Goal: Task Accomplishment & Management: Manage account settings

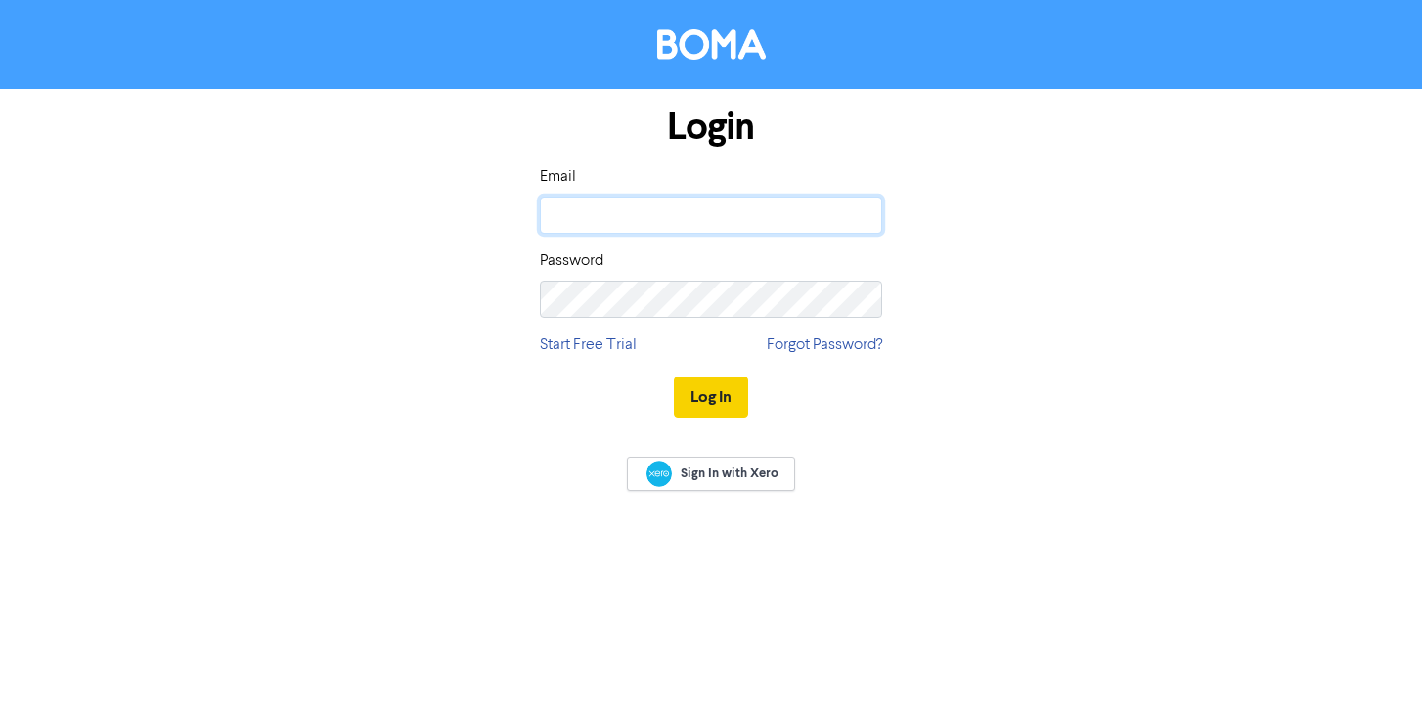
type input "[PERSON_NAME][EMAIL_ADDRESS][PERSON_NAME][DOMAIN_NAME]"
click at [720, 388] on button "Log In" at bounding box center [711, 397] width 74 height 41
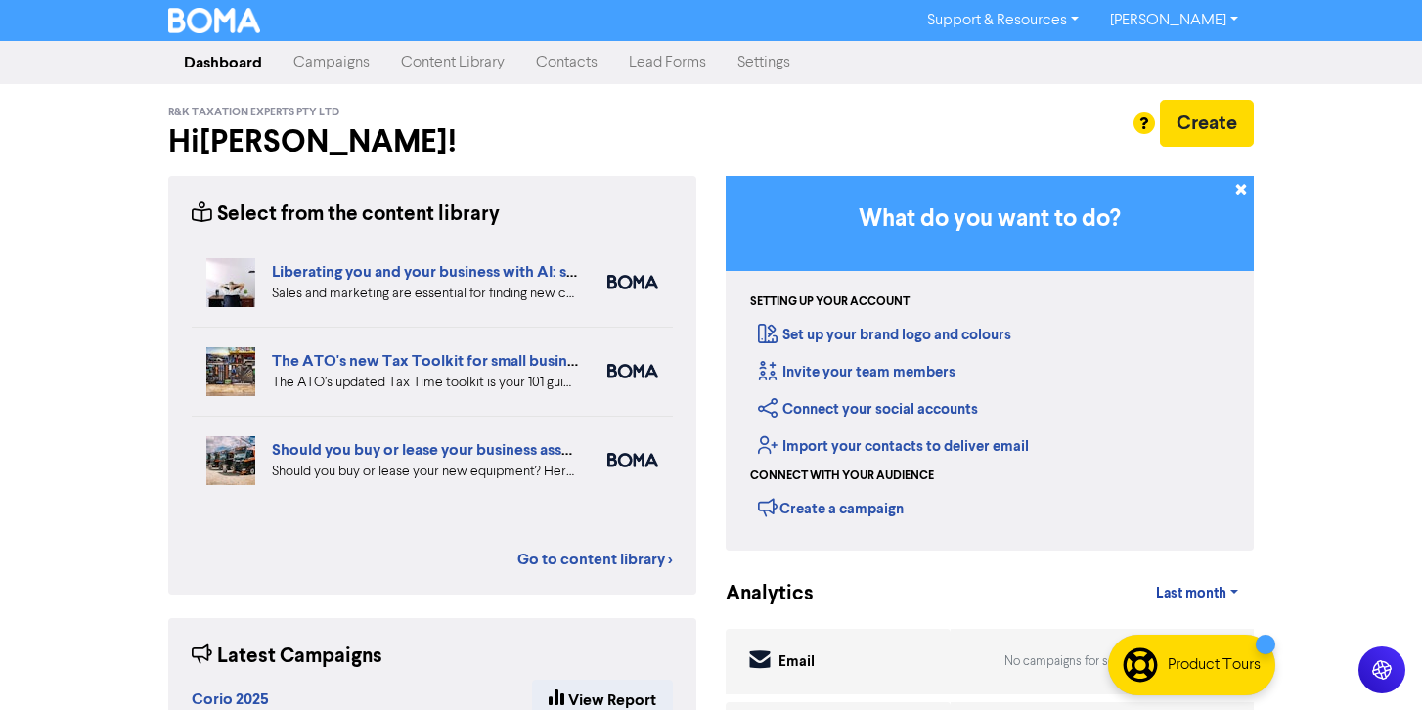
click at [1175, 20] on link "[PERSON_NAME]" at bounding box center [1174, 20] width 159 height 31
click at [1095, 20] on link "Support & Resources" at bounding box center [1003, 20] width 183 height 31
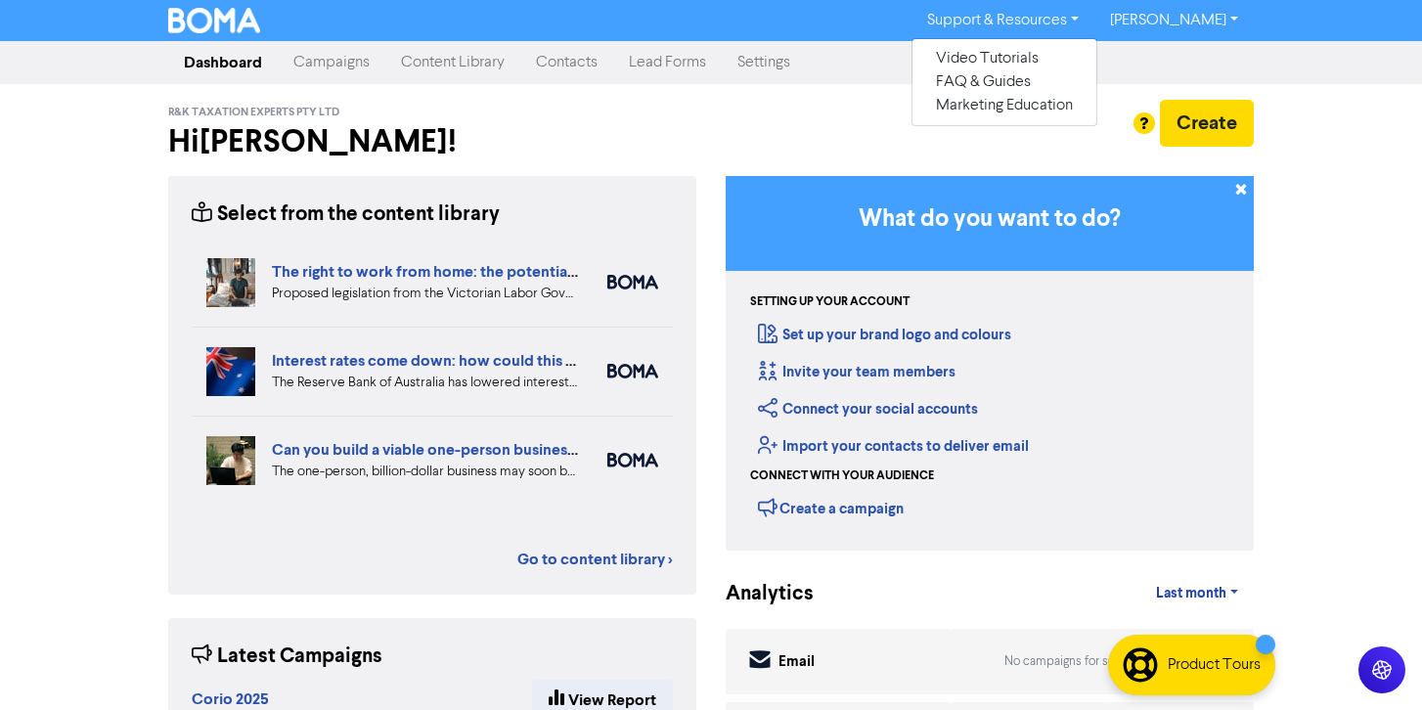
click at [839, 83] on nav "Dashboard Campaigns Content Library Contacts Lead Forms Settings" at bounding box center [711, 62] width 1422 height 43
click at [779, 67] on link "Settings" at bounding box center [764, 62] width 84 height 39
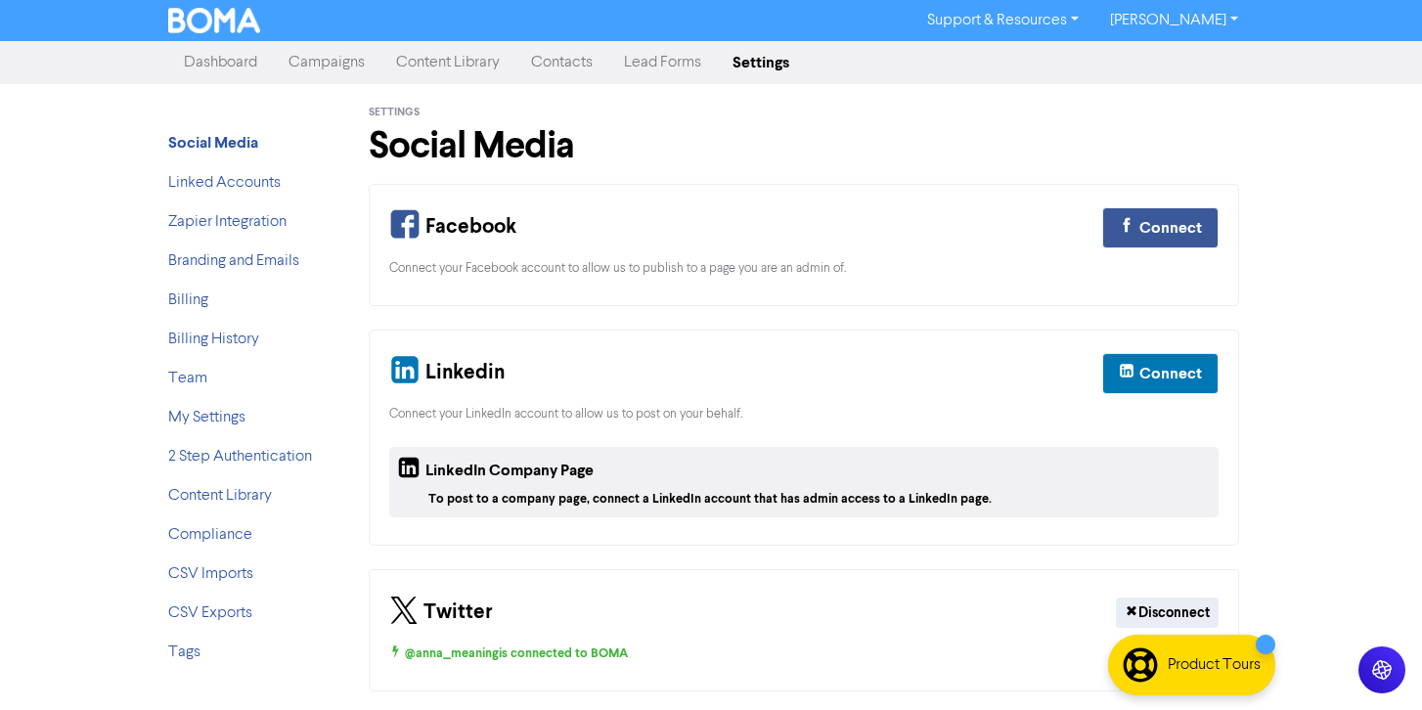
scroll to position [5, 0]
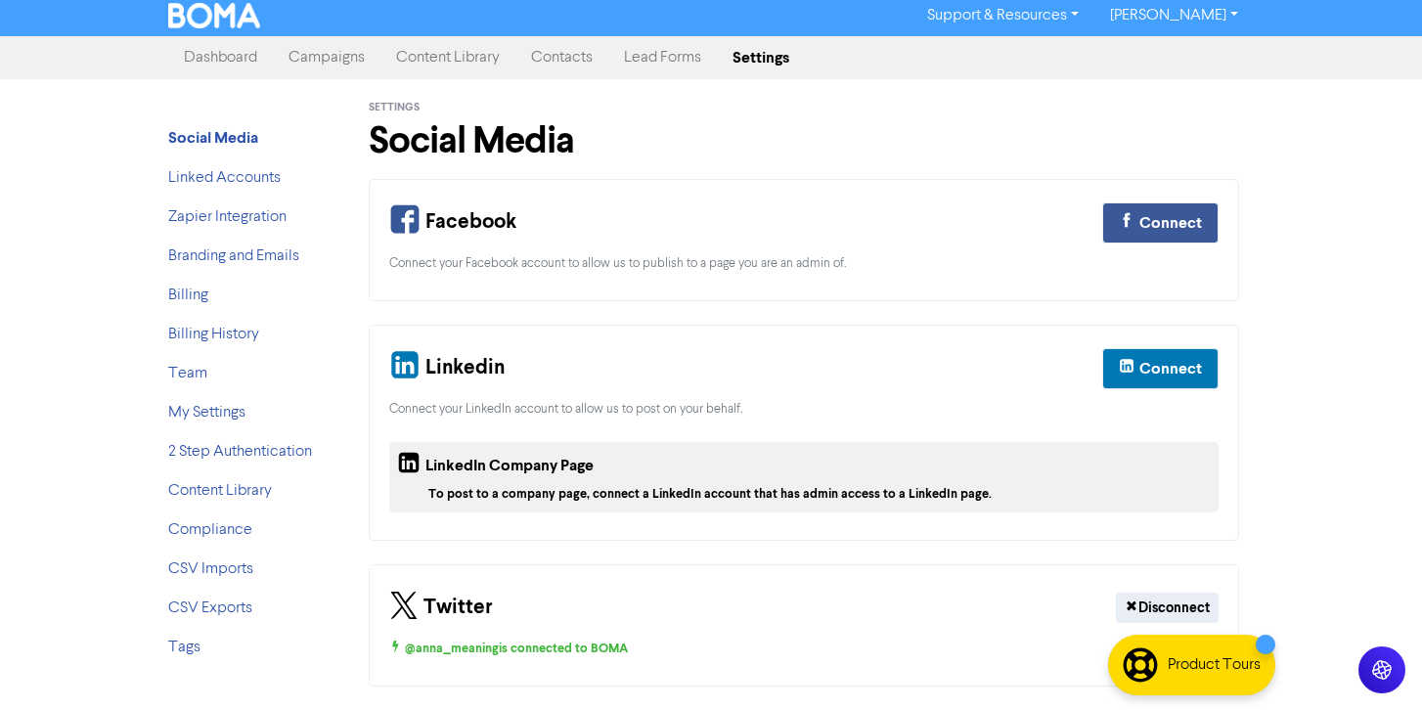
click at [229, 81] on div "Social Media Linked Accounts Zapier Integration Branding and Emails Billing Bil…" at bounding box center [247, 394] width 186 height 631
click at [226, 64] on link "Dashboard" at bounding box center [220, 57] width 105 height 39
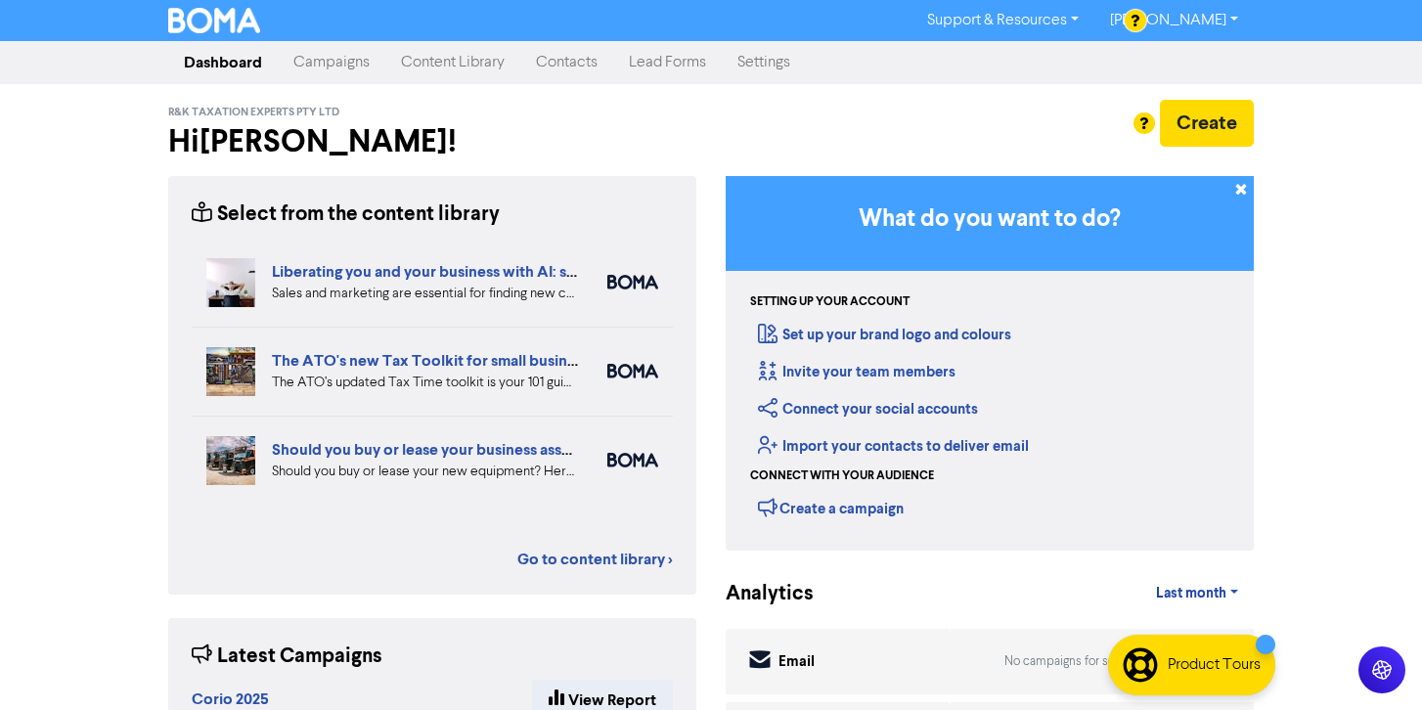
click at [1166, 27] on link "[PERSON_NAME]" at bounding box center [1174, 20] width 159 height 31
click at [1084, 68] on div "Dashboard Campaigns Content Library Contacts Lead Forms Settings" at bounding box center [711, 62] width 1115 height 39
click at [795, 63] on link "Settings" at bounding box center [764, 62] width 84 height 39
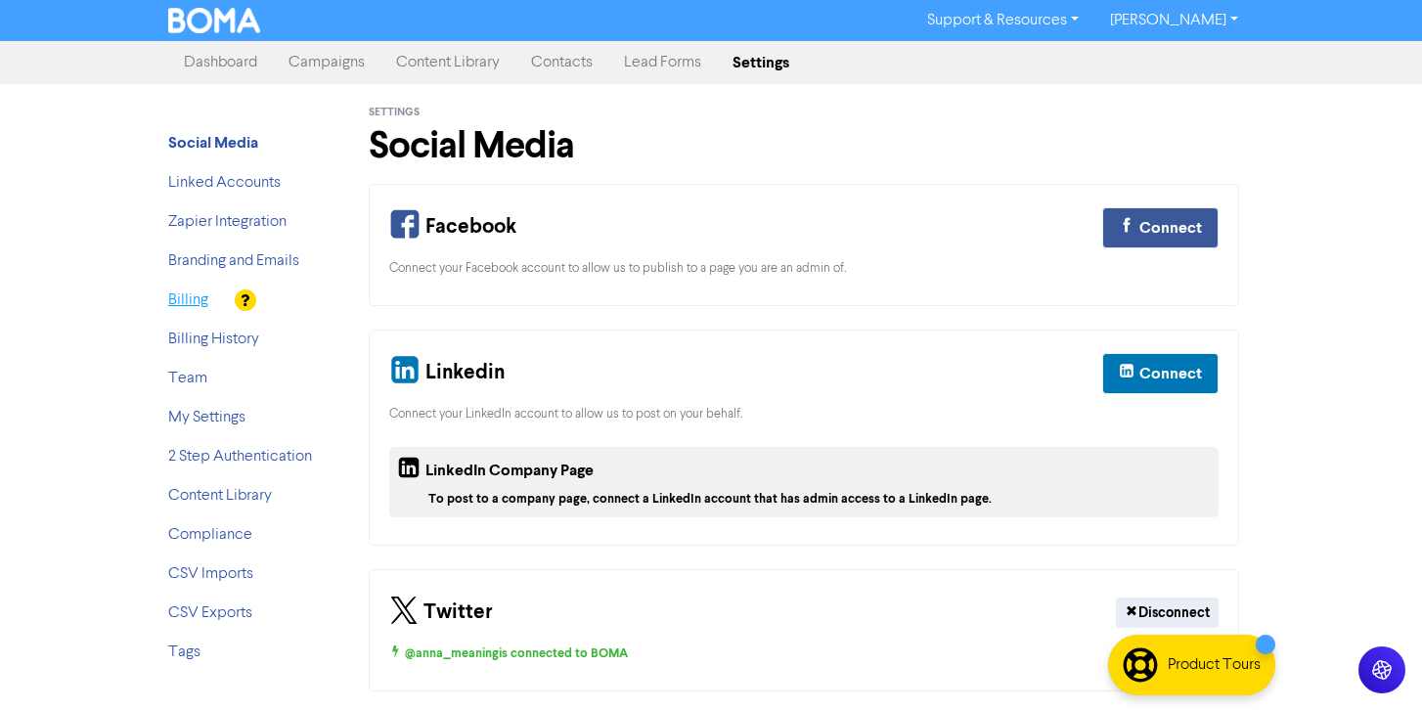
click at [198, 305] on link "Billing" at bounding box center [188, 301] width 40 height 16
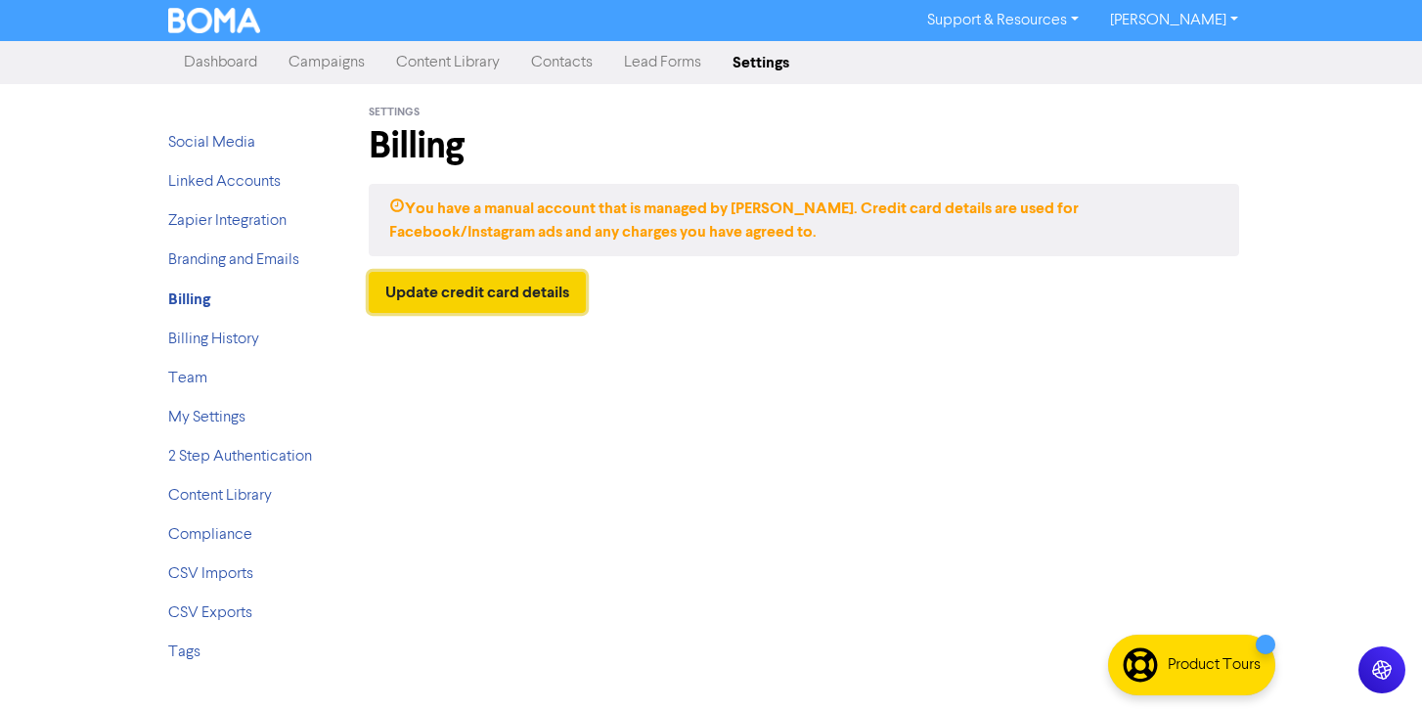
click at [404, 289] on button "Update credit card details" at bounding box center [477, 292] width 217 height 41
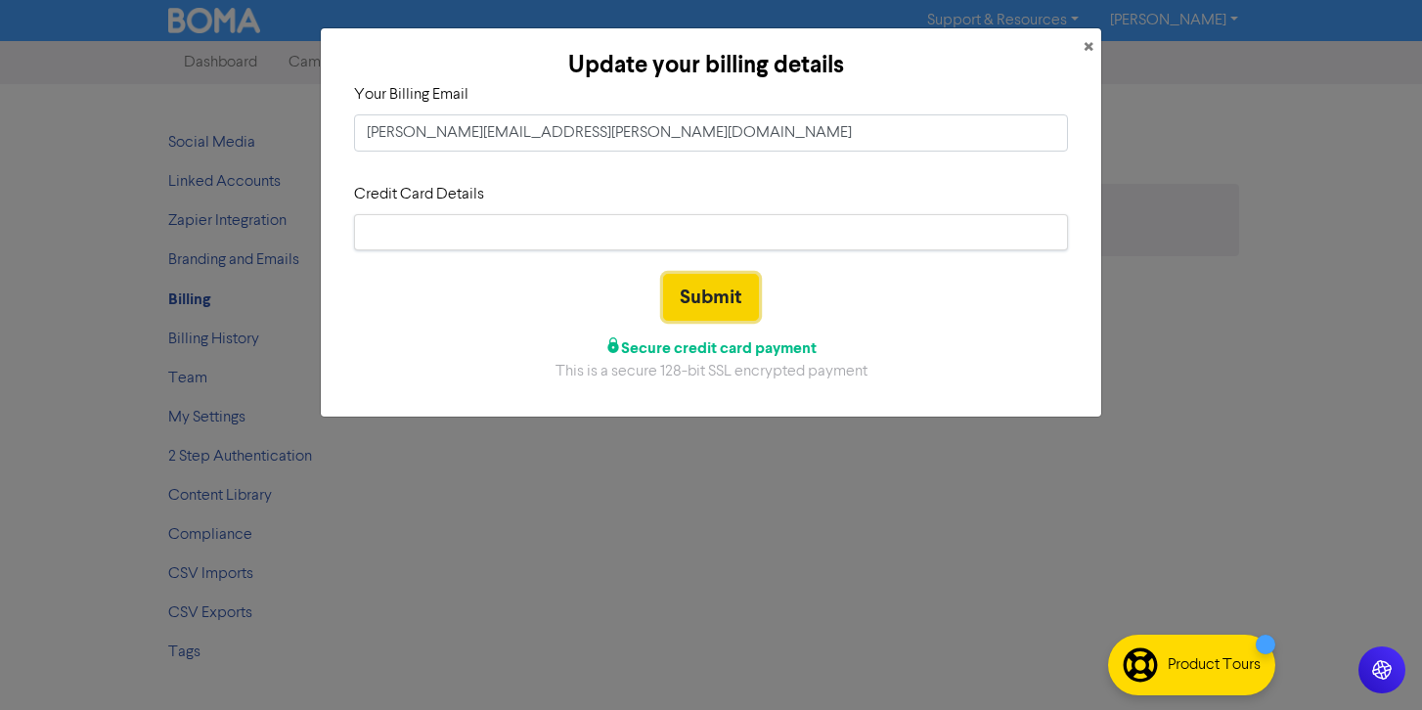
click at [736, 290] on button "Submit" at bounding box center [711, 297] width 96 height 47
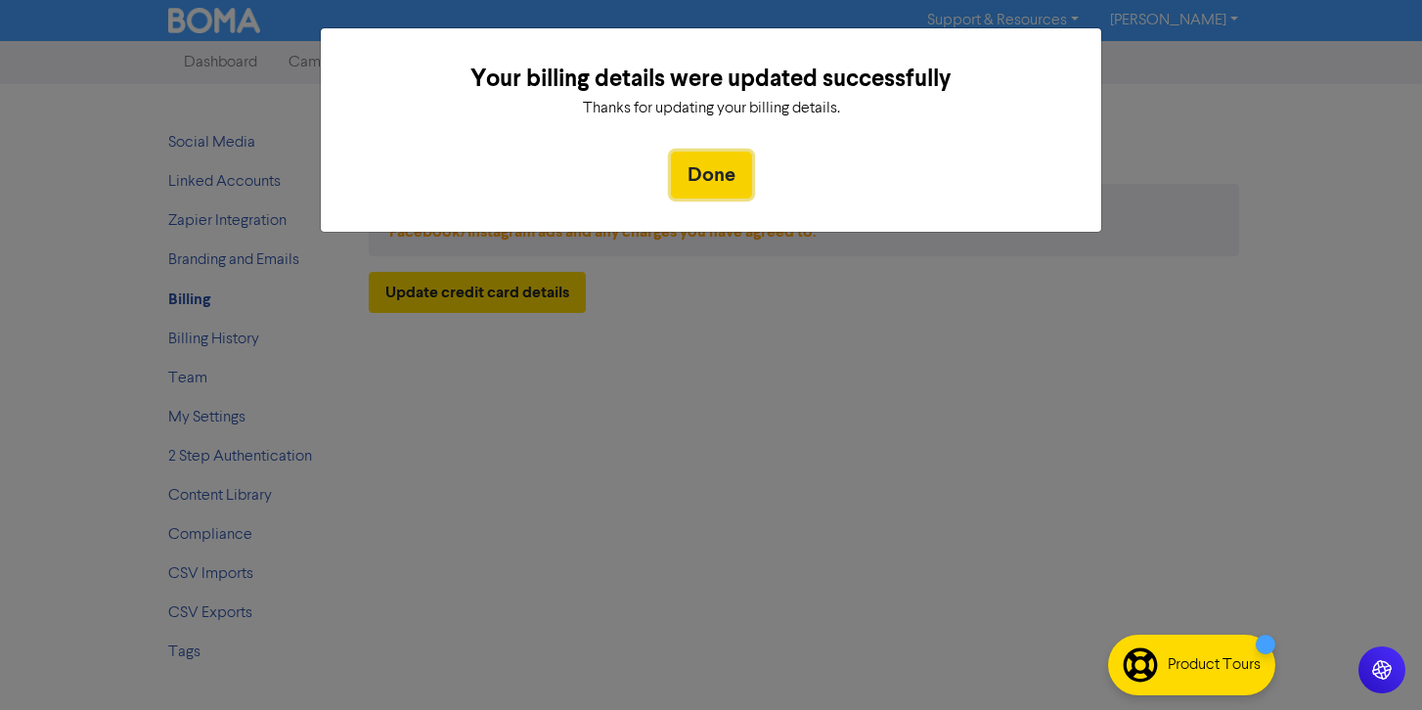
click at [733, 170] on button "Done" at bounding box center [711, 175] width 81 height 47
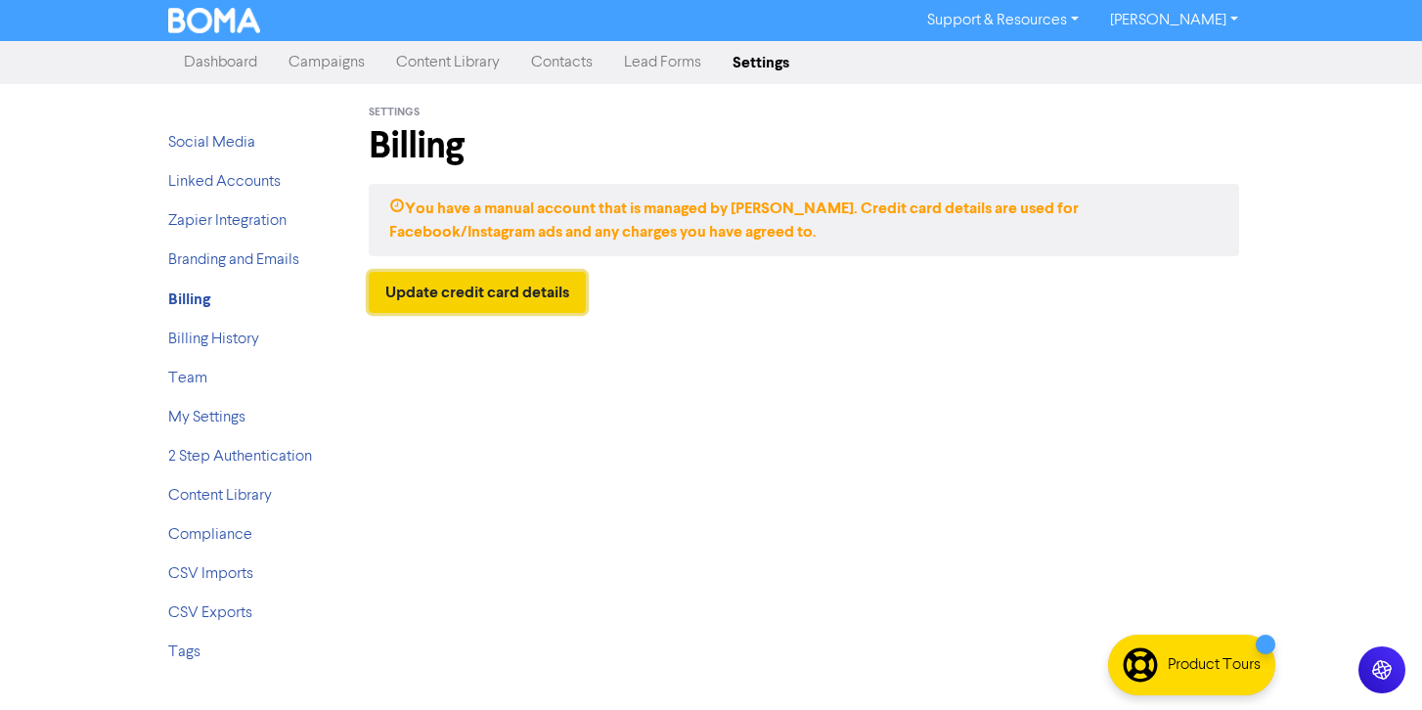
click at [574, 290] on button "Update credit card details" at bounding box center [477, 292] width 217 height 41
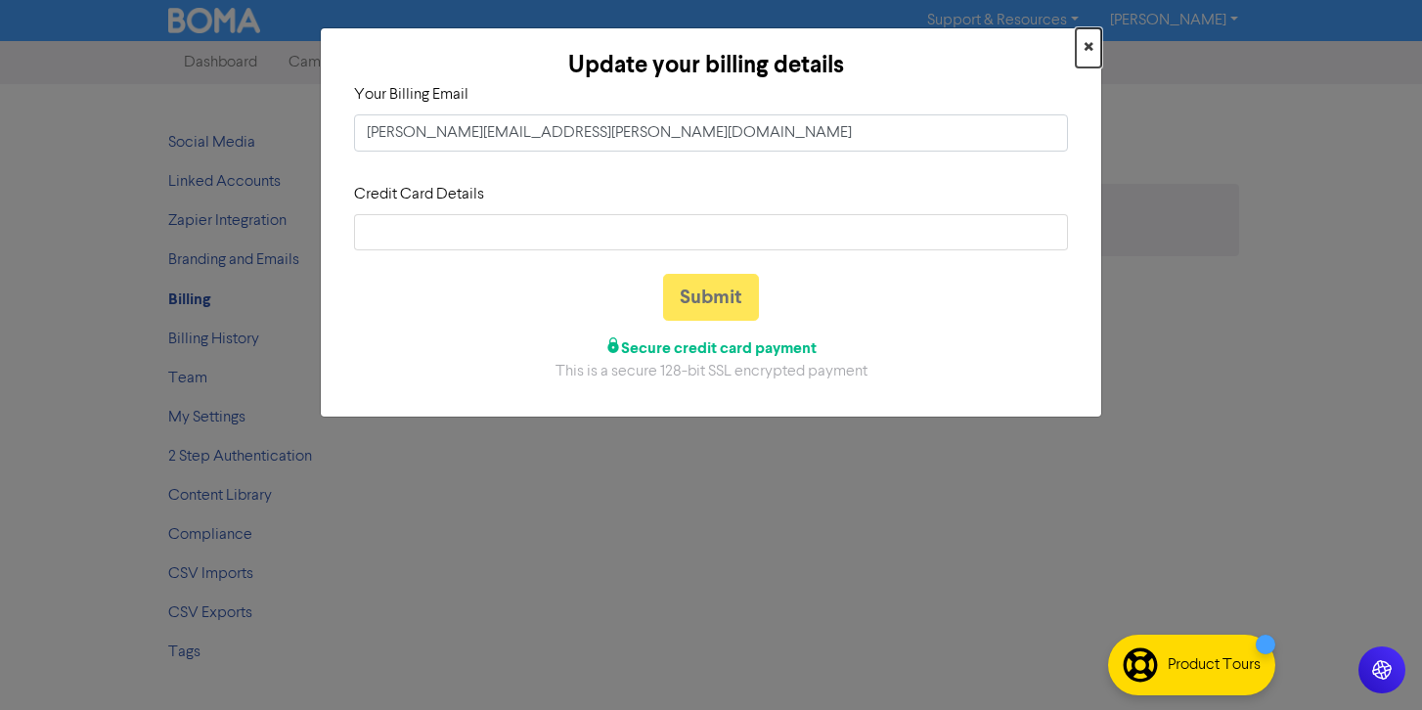
click at [1085, 45] on span "×" at bounding box center [1089, 47] width 10 height 29
